Goal: Task Accomplishment & Management: Use online tool/utility

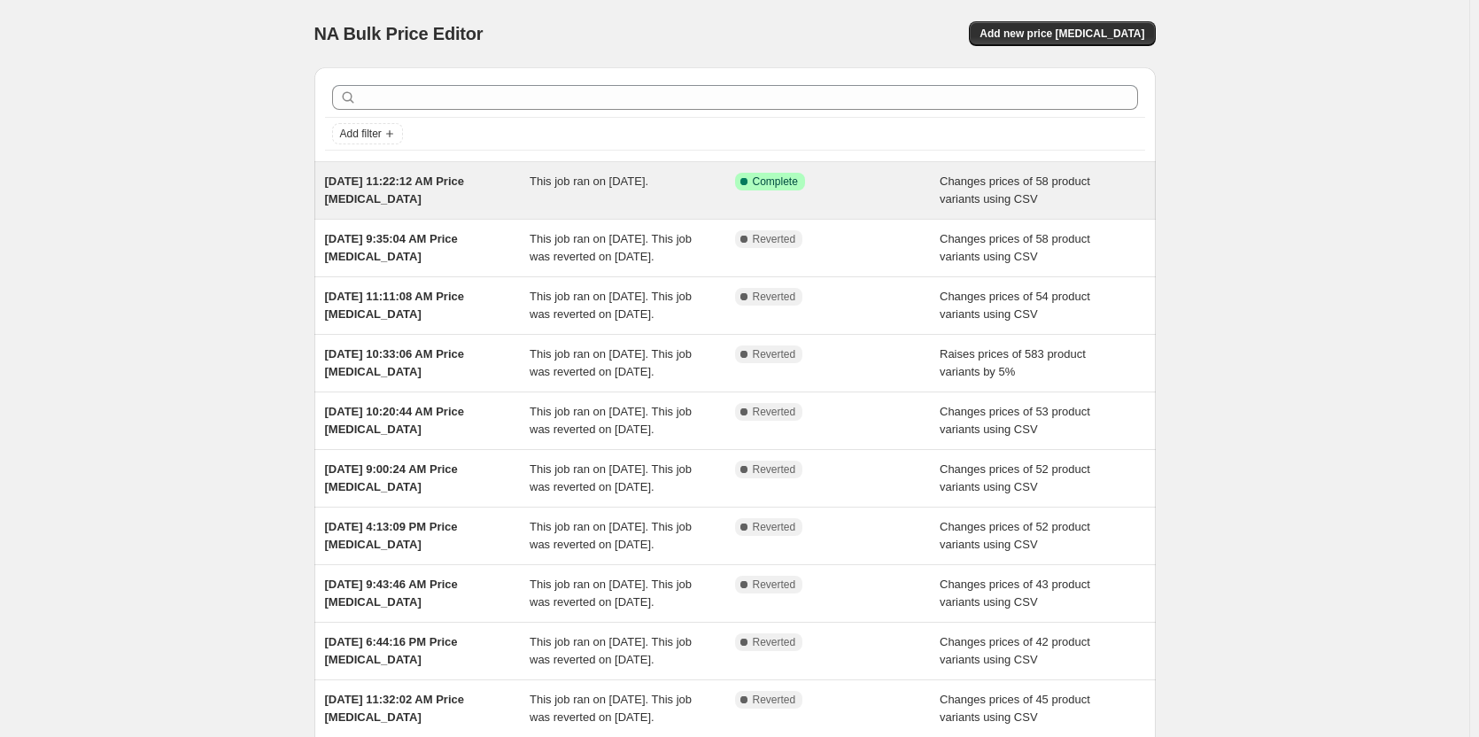
click at [457, 184] on span "[DATE] 11:22:12 AM Price [MEDICAL_DATA]" at bounding box center [395, 190] width 140 height 31
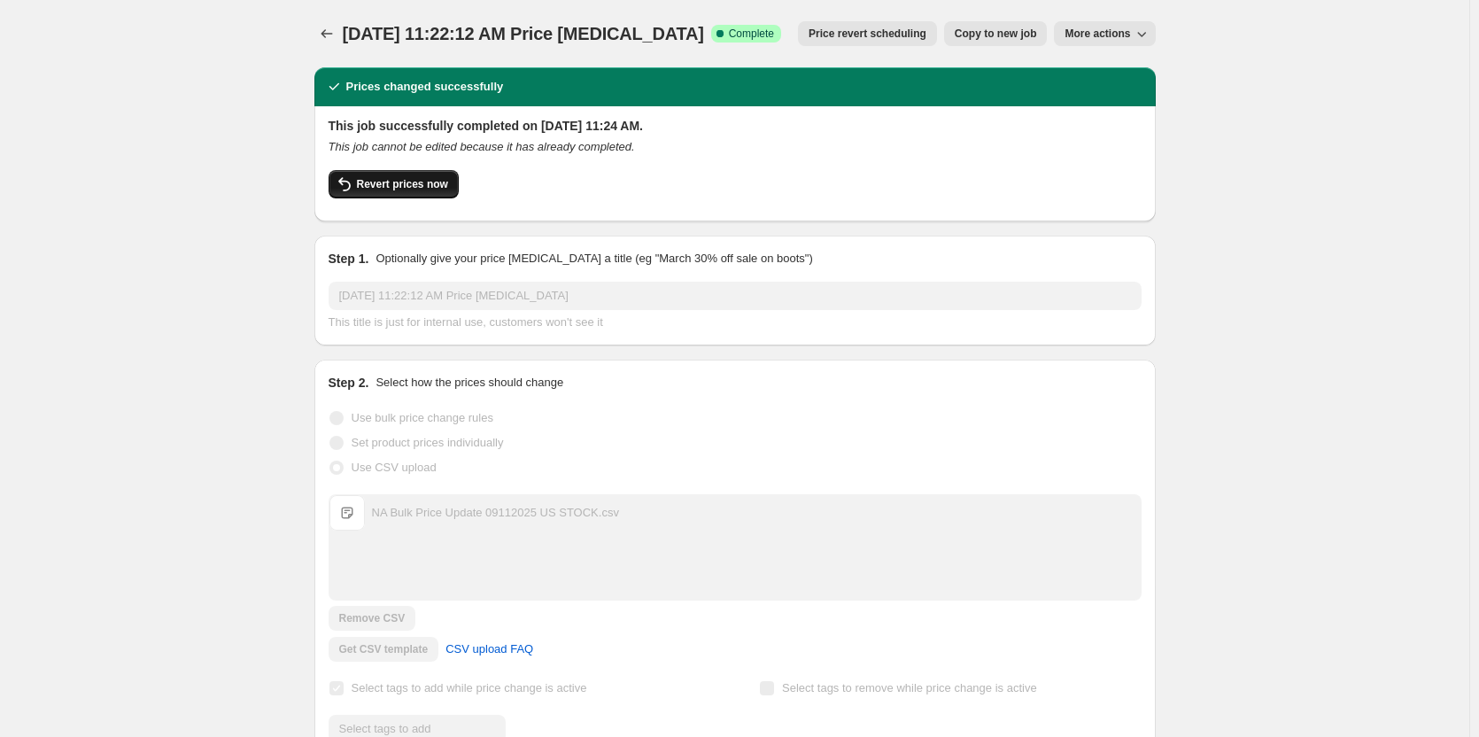
click at [421, 179] on span "Revert prices now" at bounding box center [402, 184] width 91 height 14
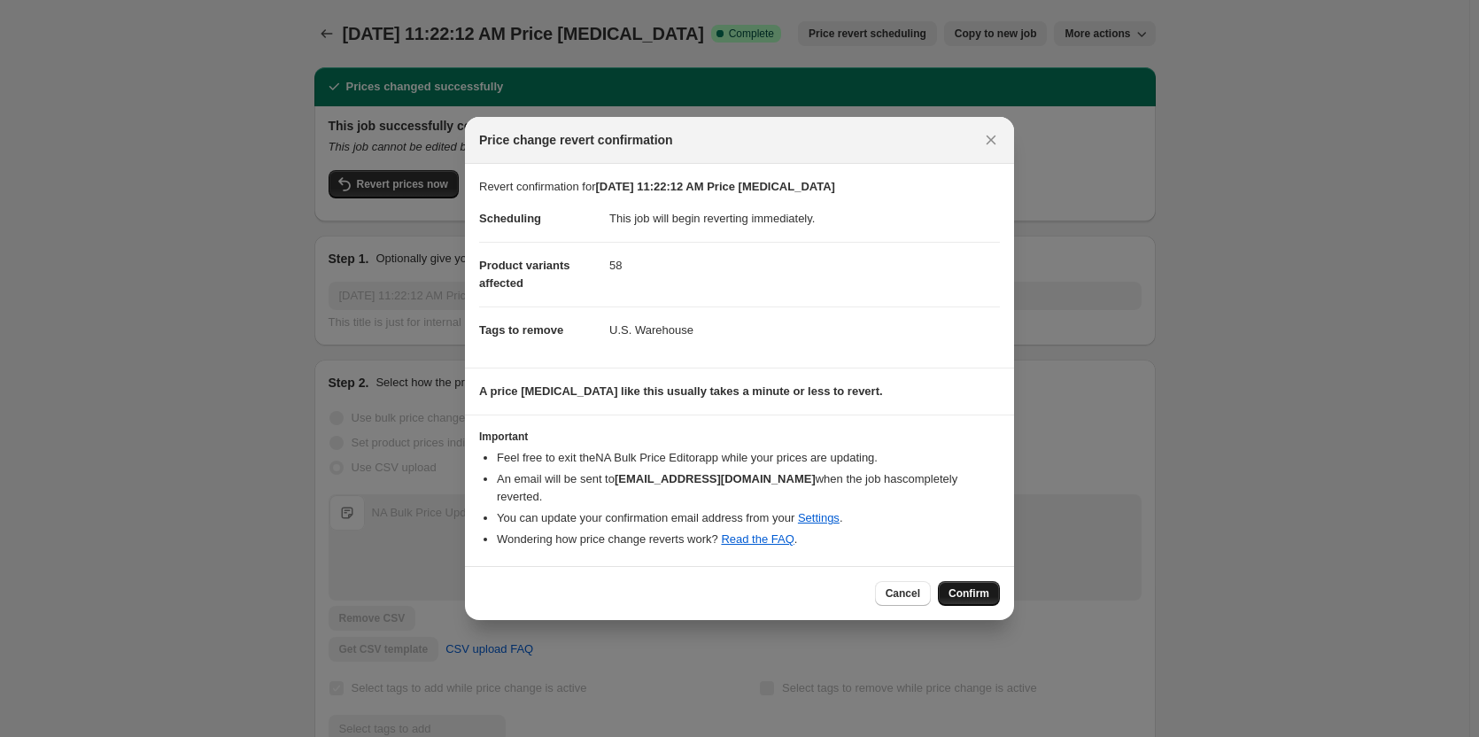
click at [969, 587] on span "Confirm" at bounding box center [969, 593] width 41 height 14
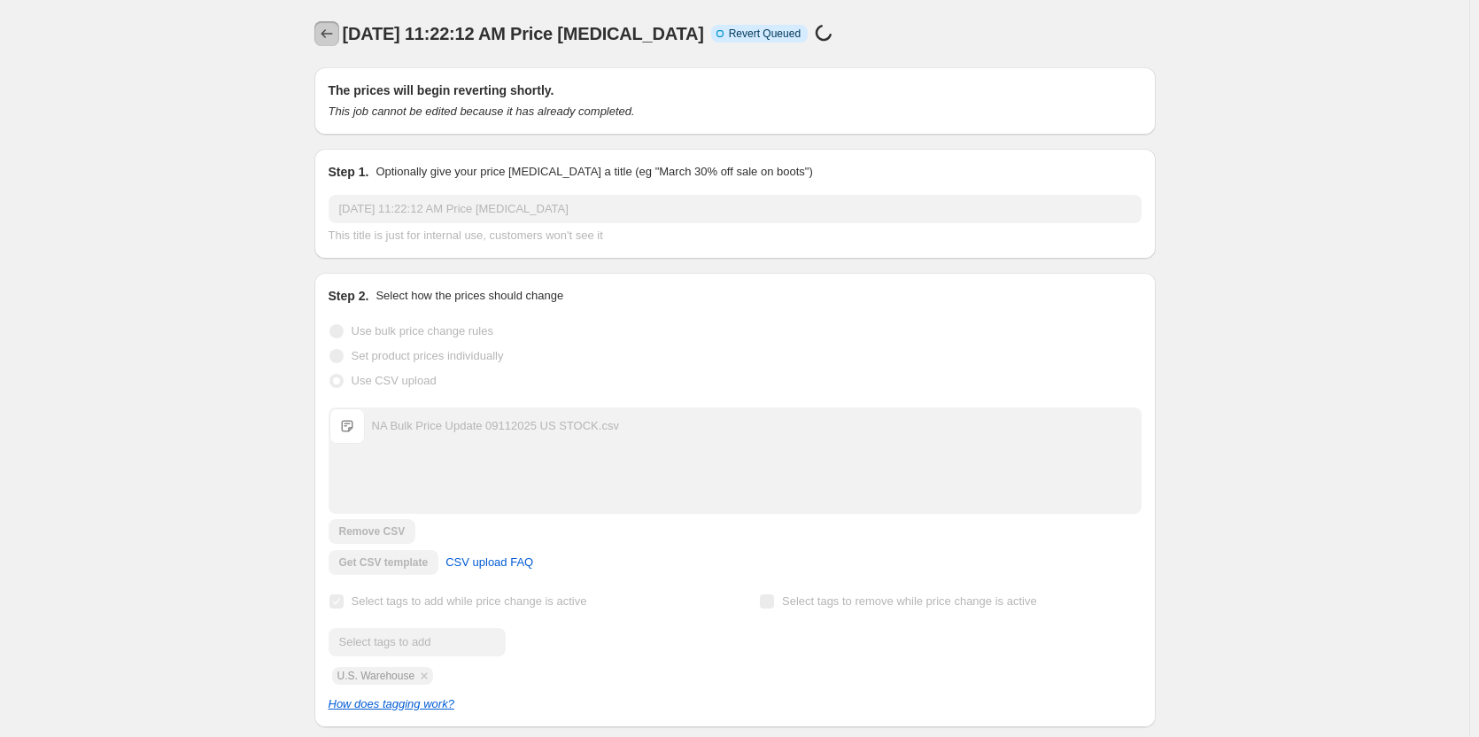
click at [325, 35] on icon "Price change jobs" at bounding box center [327, 34] width 18 height 18
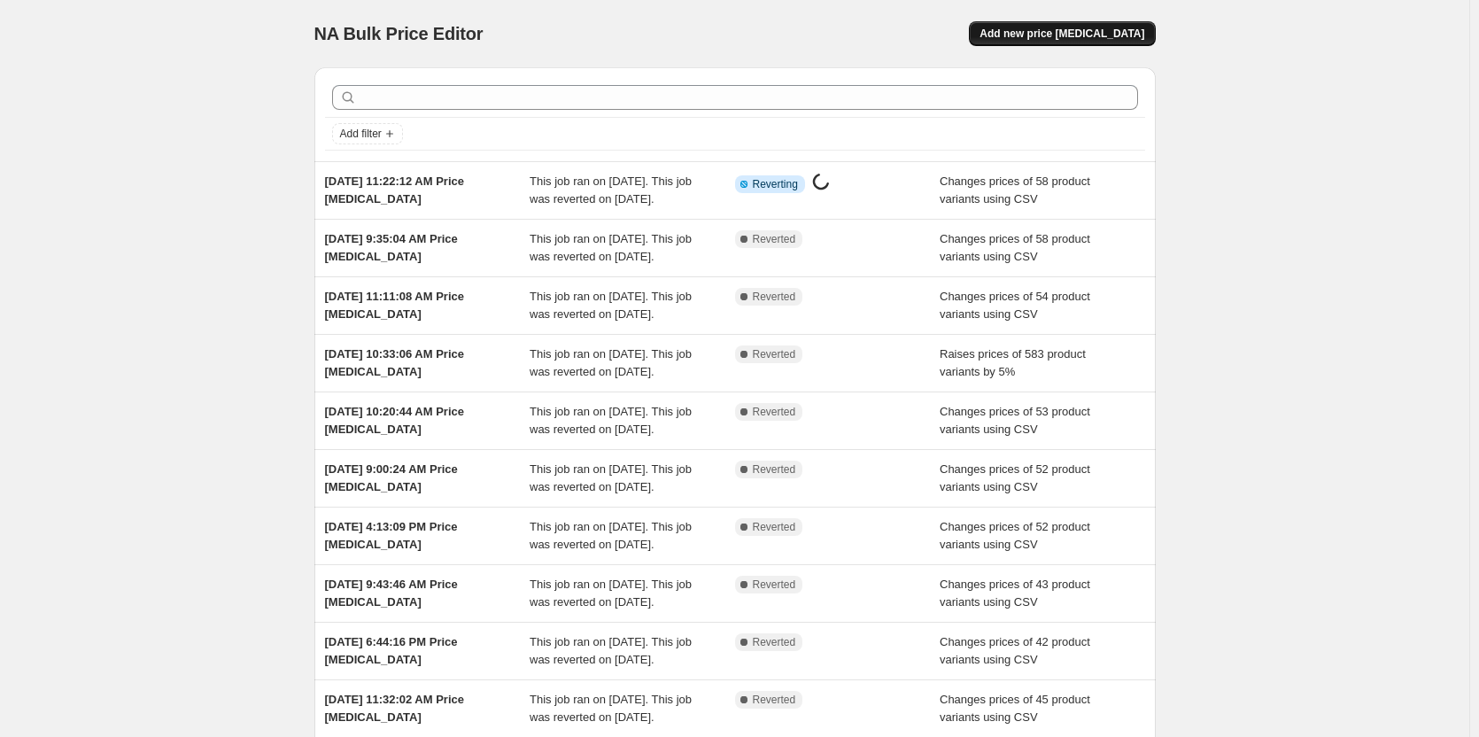
click at [1089, 32] on span "Add new price [MEDICAL_DATA]" at bounding box center [1062, 34] width 165 height 14
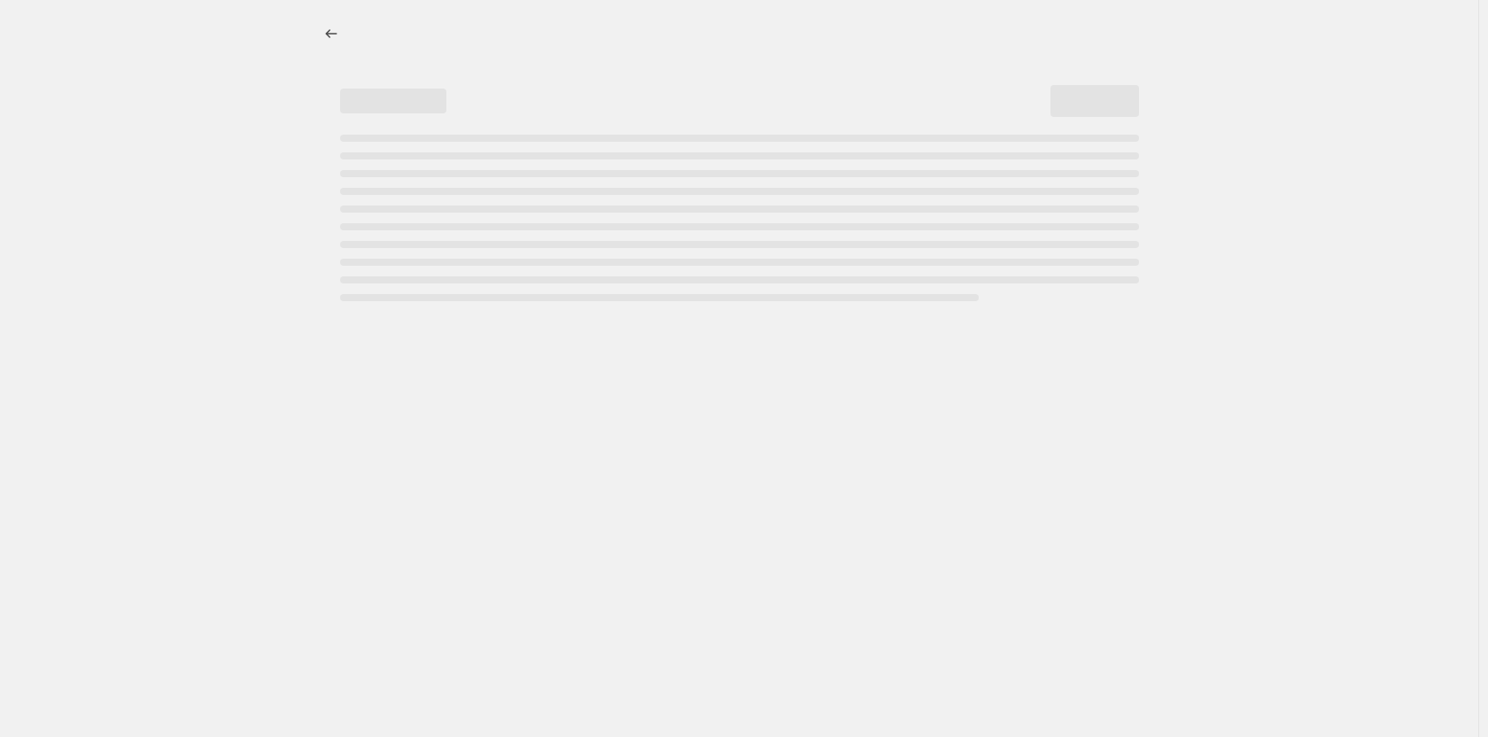
select select "percentage"
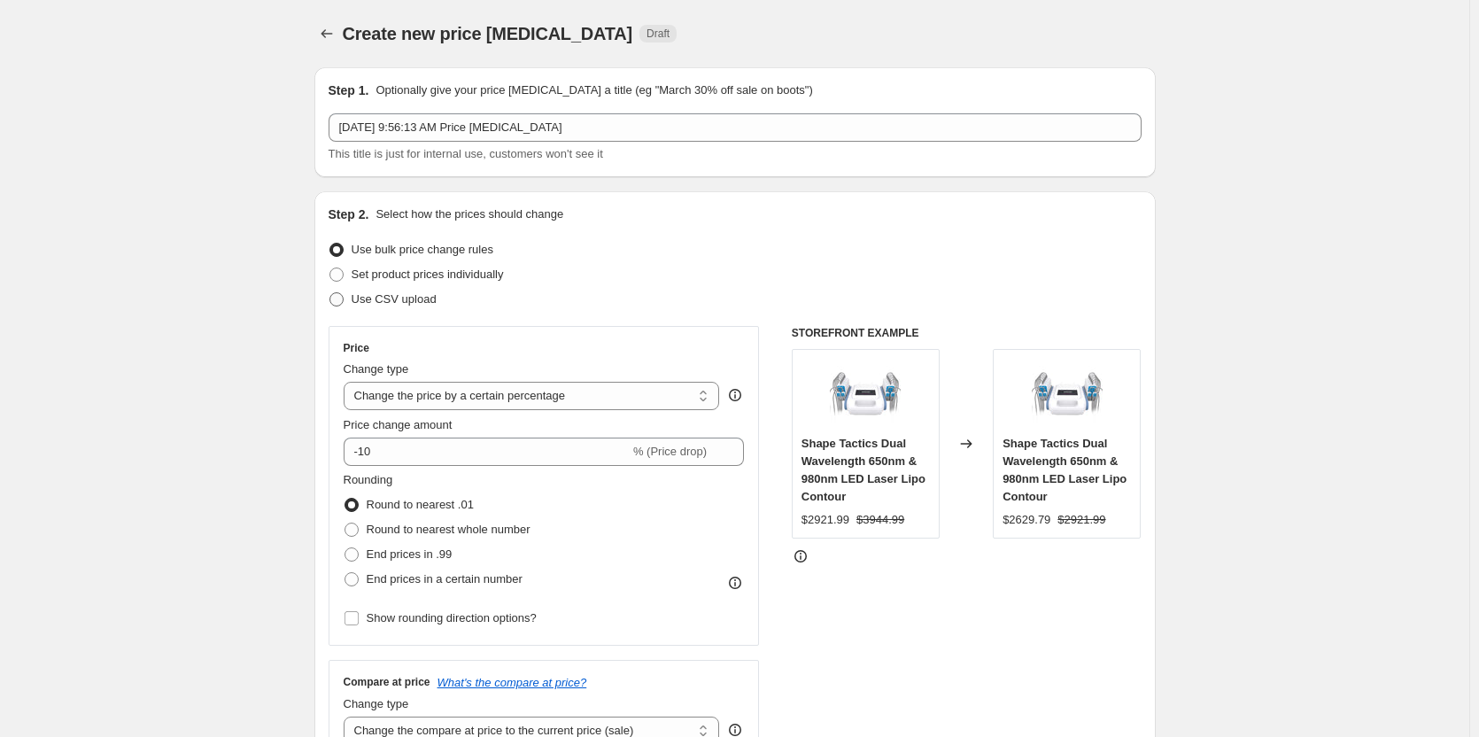
click at [379, 303] on span "Use CSV upload" at bounding box center [394, 298] width 85 height 13
click at [330, 293] on input "Use CSV upload" at bounding box center [330, 292] width 1 height 1
radio input "true"
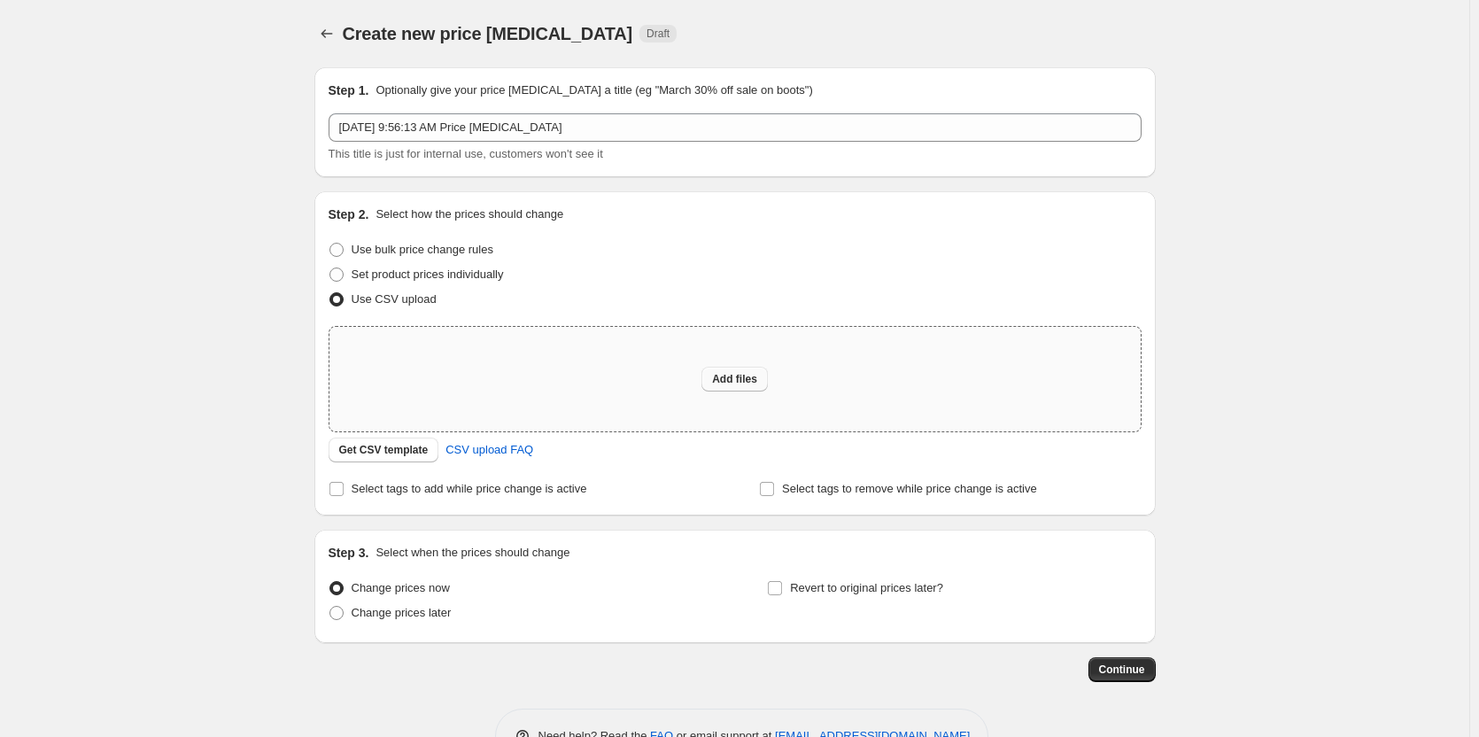
click at [741, 381] on span "Add files" at bounding box center [734, 379] width 45 height 14
type input "C:\fakepath\NA Bulk Price Update 09262025 US STOCK.csv"
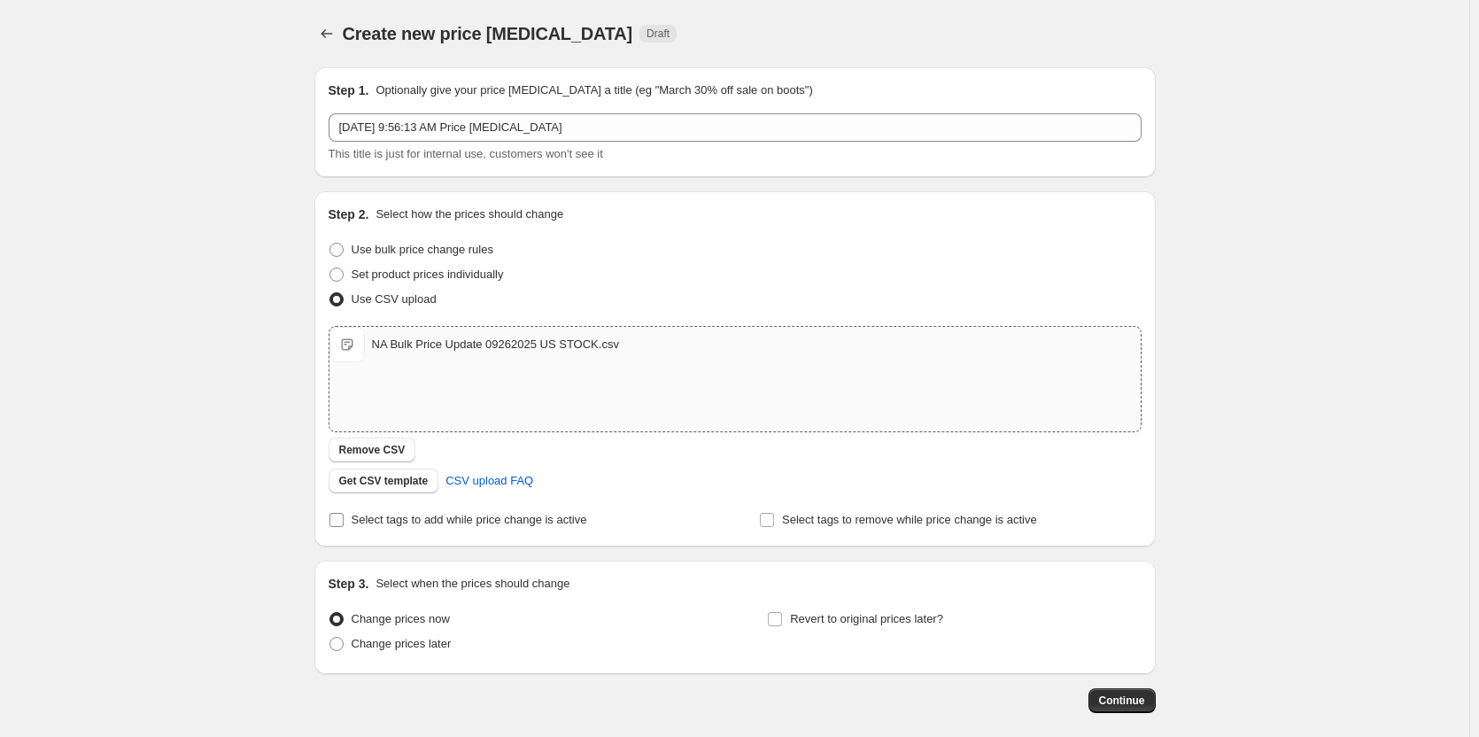
click at [375, 516] on span "Select tags to add while price change is active" at bounding box center [470, 519] width 236 height 13
click at [344, 516] on input "Select tags to add while price change is active" at bounding box center [337, 520] width 14 height 14
checkbox input "true"
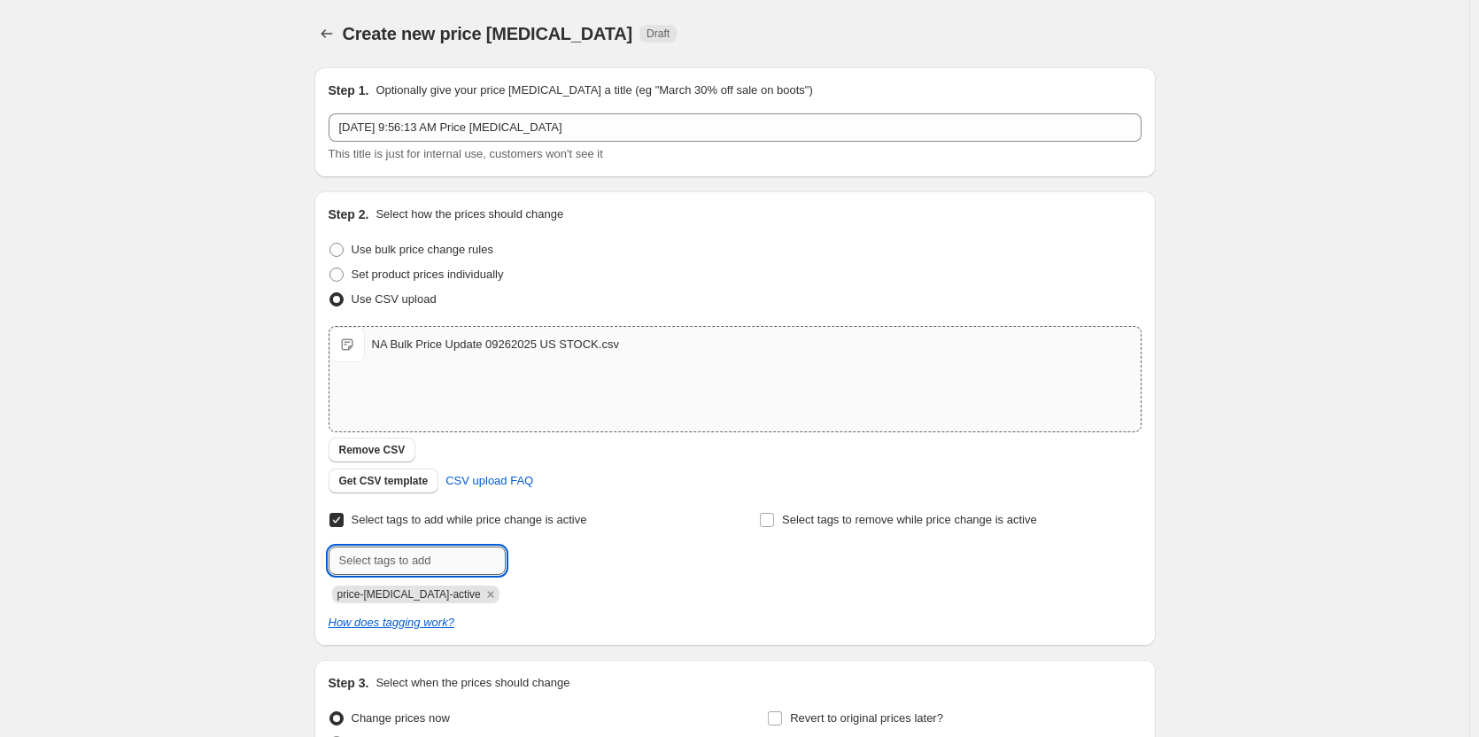
click at [405, 553] on input "text" at bounding box center [417, 561] width 177 height 28
type input "U.S. Warehouse"
click at [576, 557] on span "U.S. Warehou..." at bounding box center [583, 559] width 78 height 12
click at [487, 595] on icon "Remove price-change-job-active" at bounding box center [490, 594] width 6 height 6
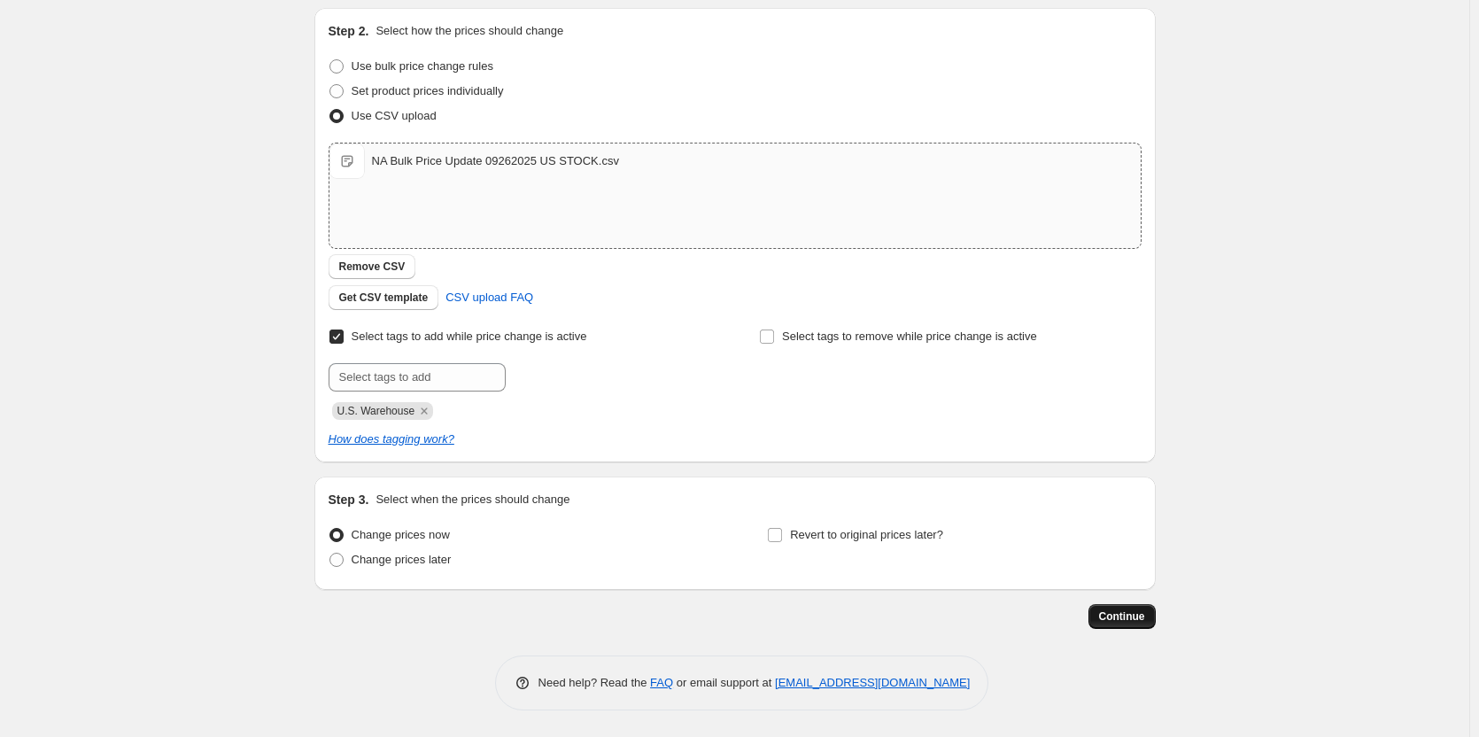
click at [1120, 625] on button "Continue" at bounding box center [1122, 616] width 67 height 25
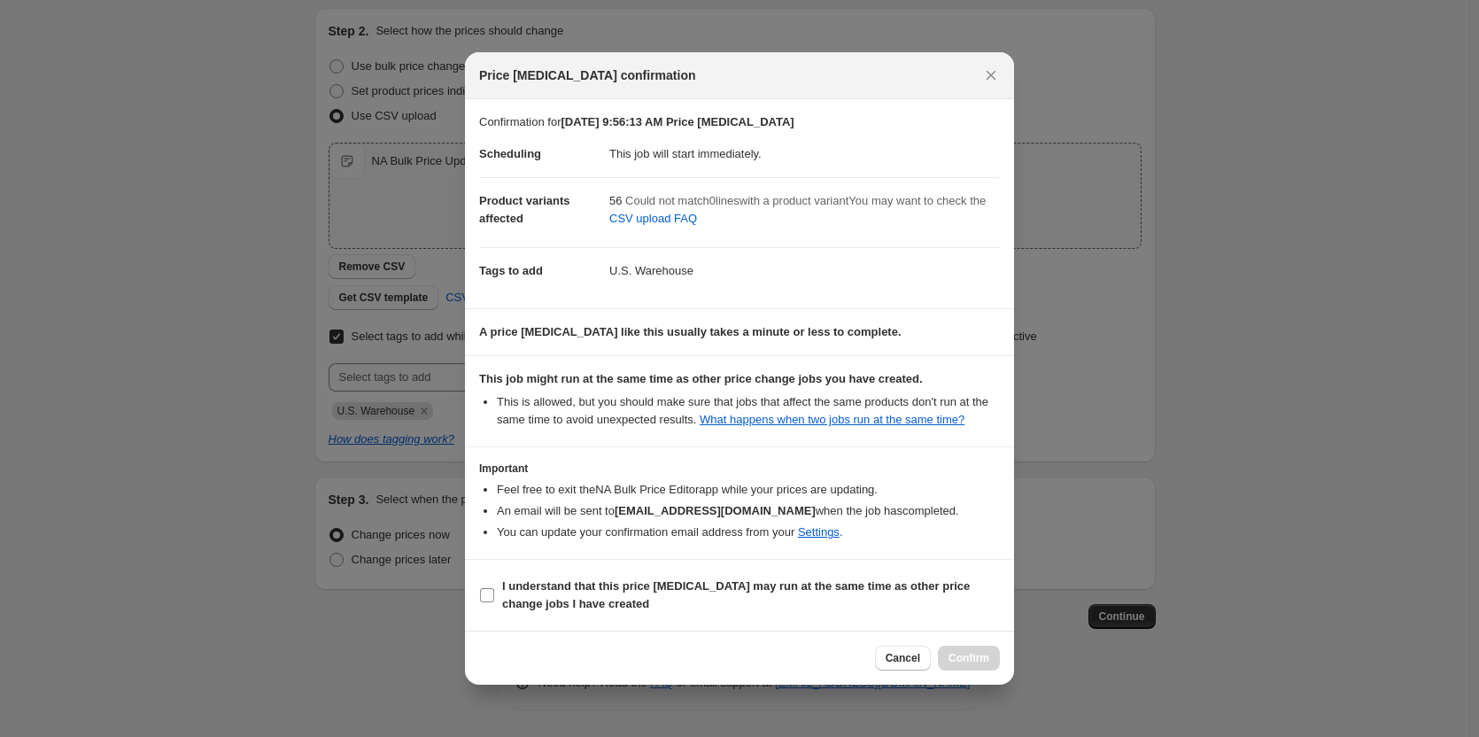
click at [493, 586] on label "I understand that this price [MEDICAL_DATA] may run at the same time as other p…" at bounding box center [739, 595] width 521 height 43
click at [493, 588] on input "I understand that this price [MEDICAL_DATA] may run at the same time as other p…" at bounding box center [487, 595] width 14 height 14
checkbox input "true"
click at [975, 647] on button "Confirm" at bounding box center [969, 658] width 62 height 25
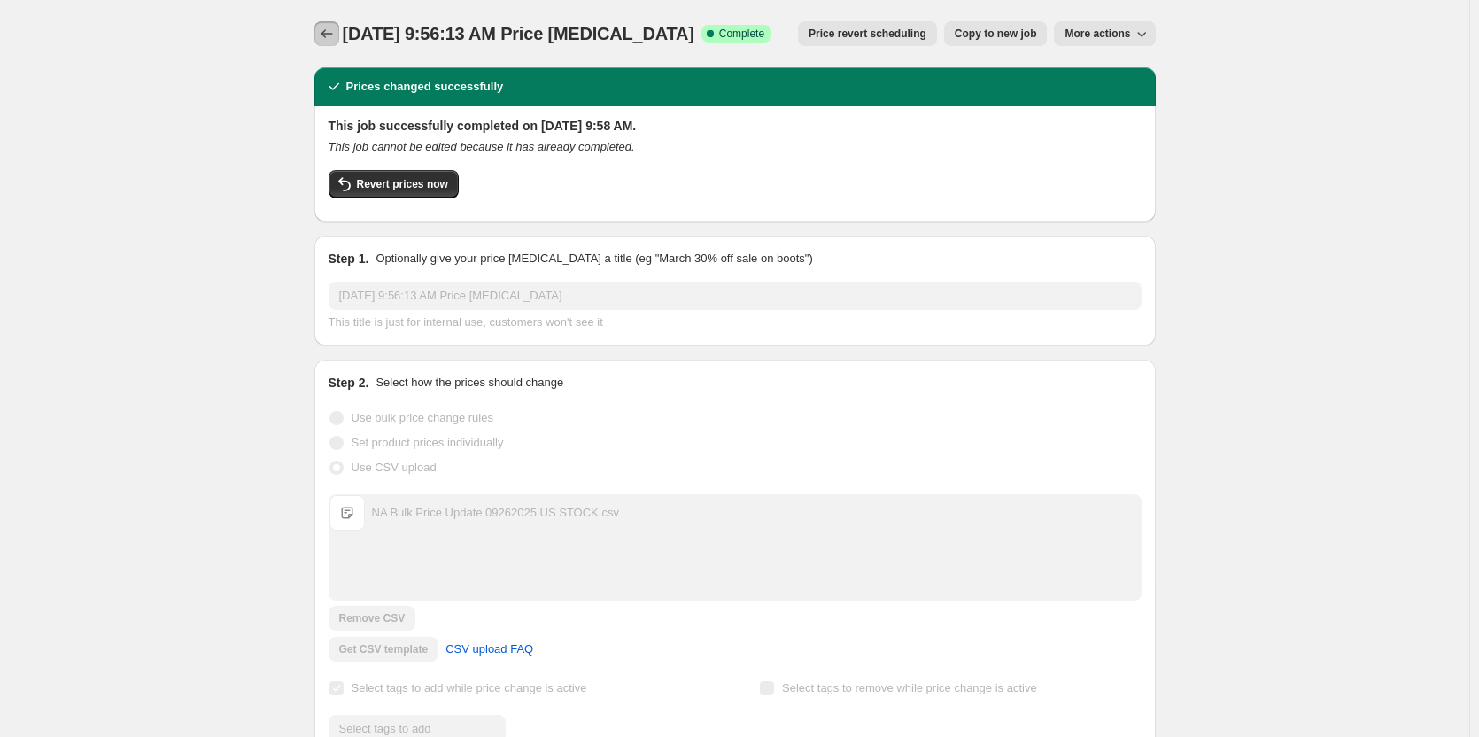
click at [336, 31] on icon "Price change jobs" at bounding box center [327, 34] width 18 height 18
